Goal: Obtain resource: Download file/media

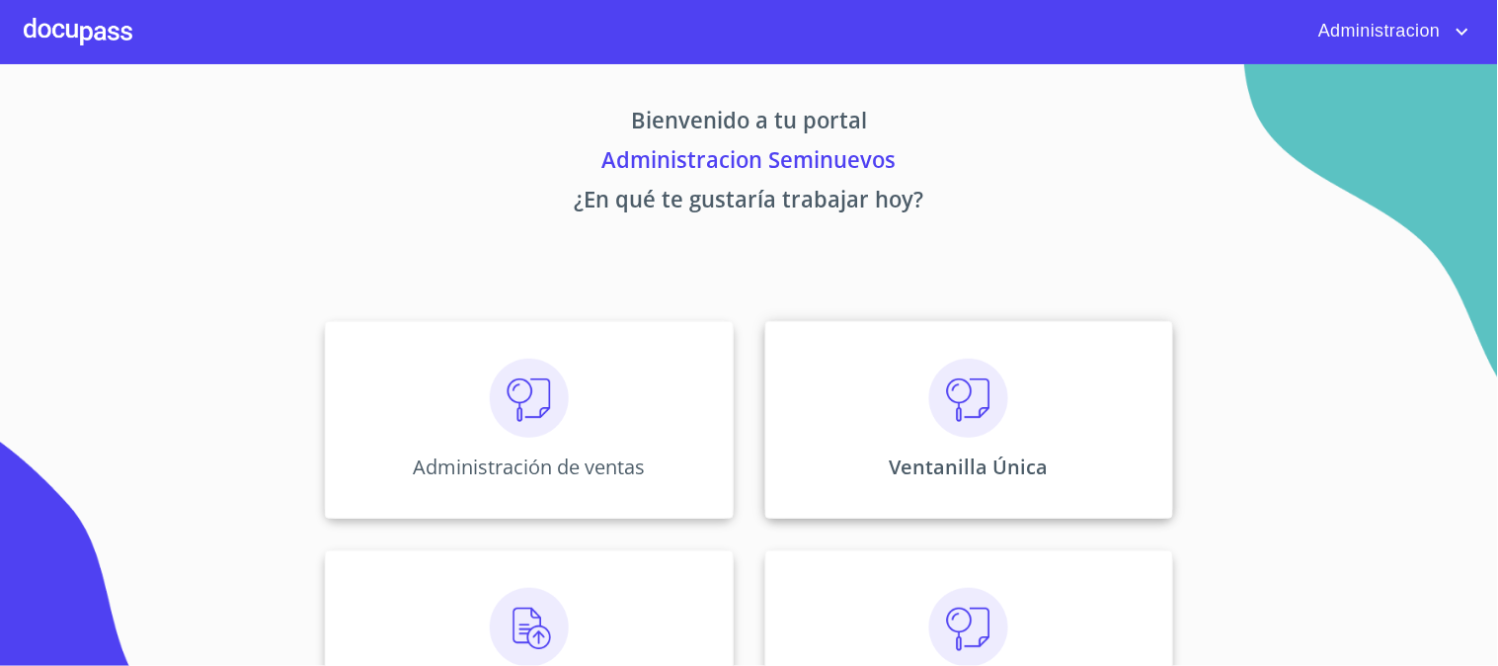
click at [883, 390] on div "Ventanilla Única" at bounding box center [969, 419] width 408 height 197
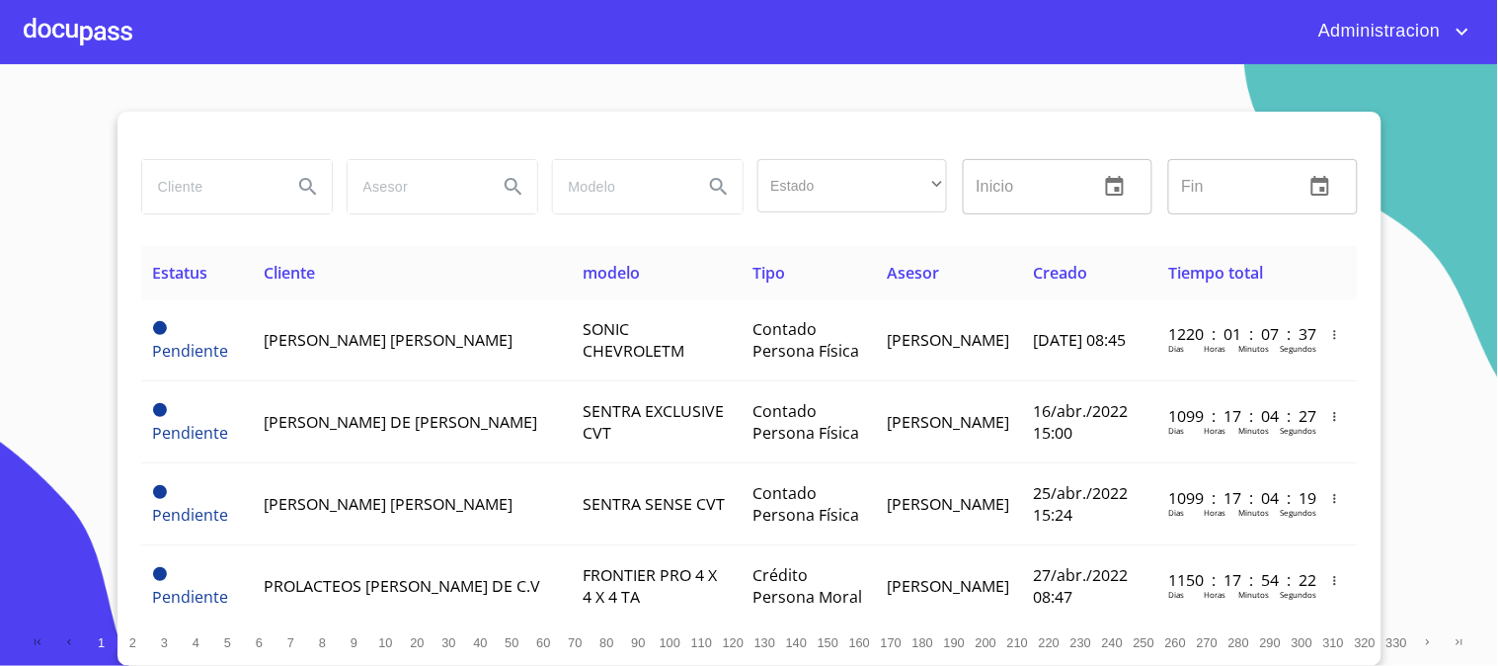
click at [259, 190] on input "search" at bounding box center [209, 186] width 134 height 53
click at [264, 189] on input "search" at bounding box center [209, 186] width 134 height 53
type input "j"
type input "[PERSON_NAME]"
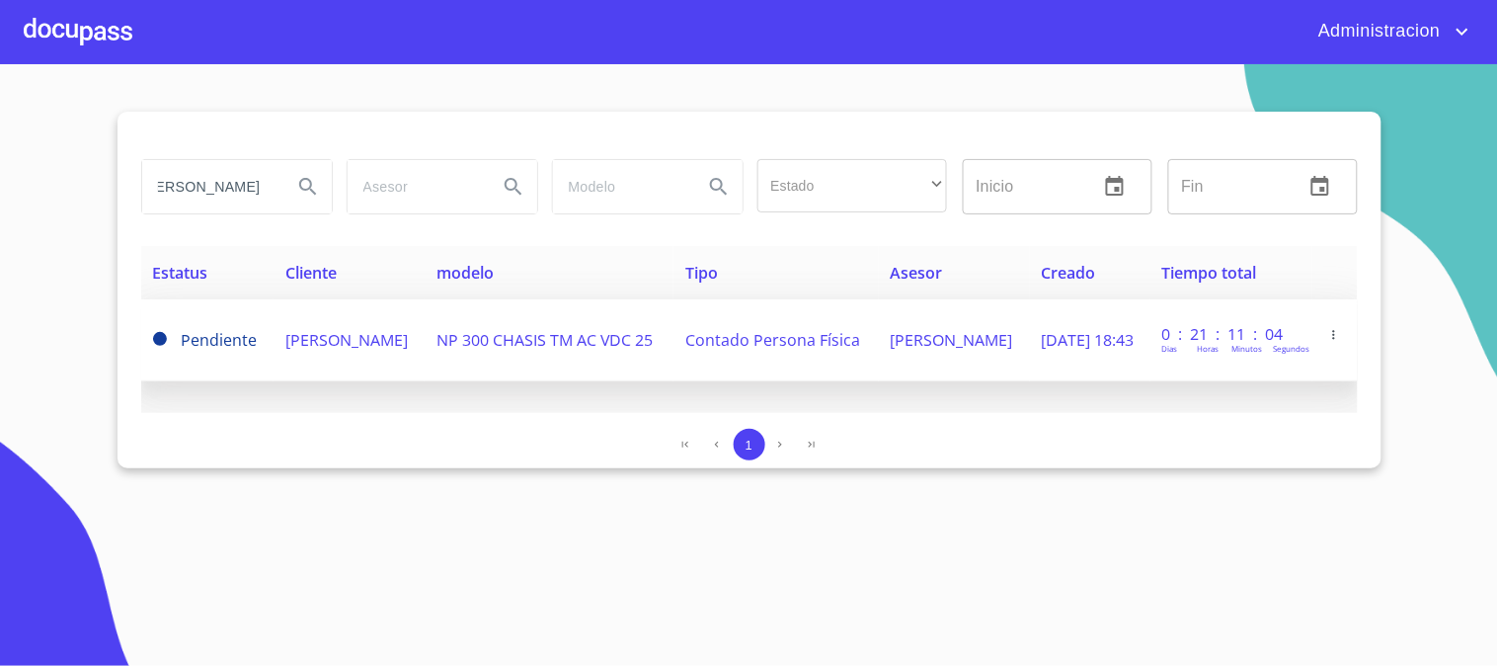
click at [521, 355] on td "NP 300 CHASIS TM AC VDC 25" at bounding box center [549, 340] width 249 height 82
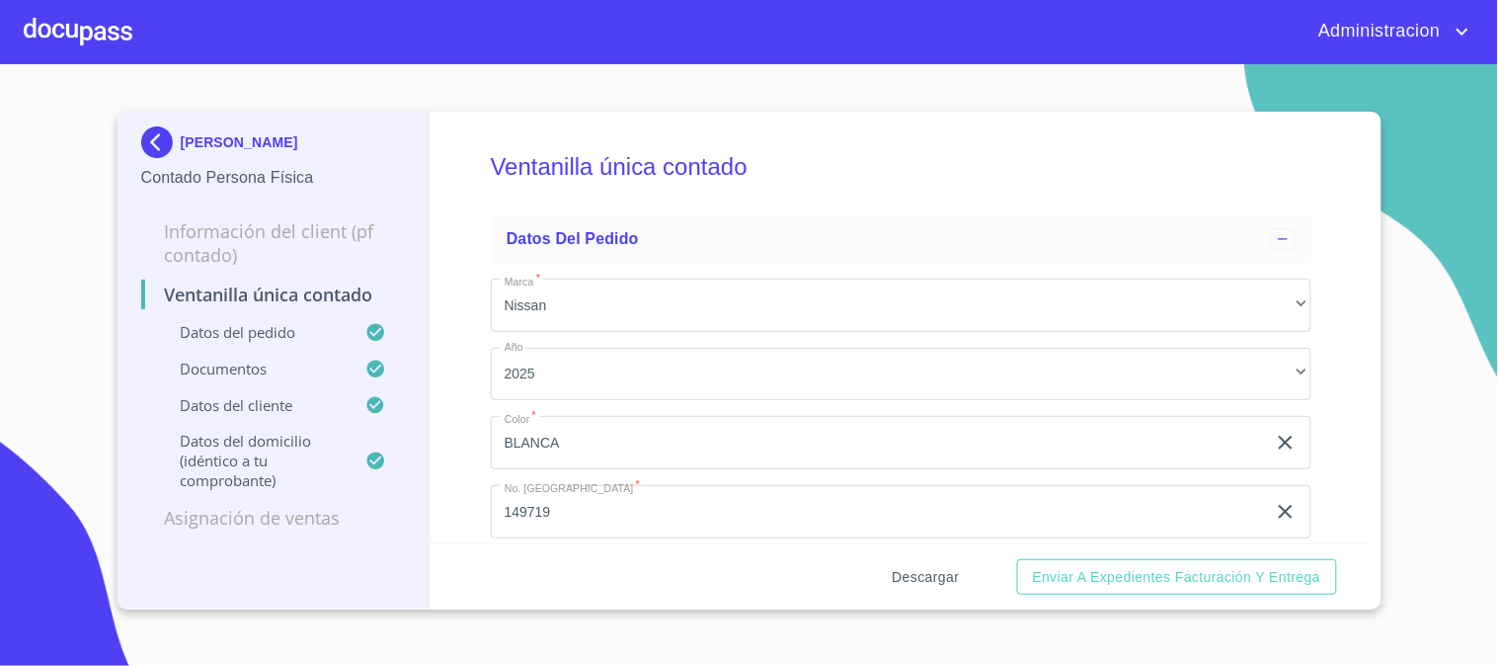
click at [914, 573] on span "Descargar" at bounding box center [926, 577] width 67 height 25
